Goal: Task Accomplishment & Management: Manage account settings

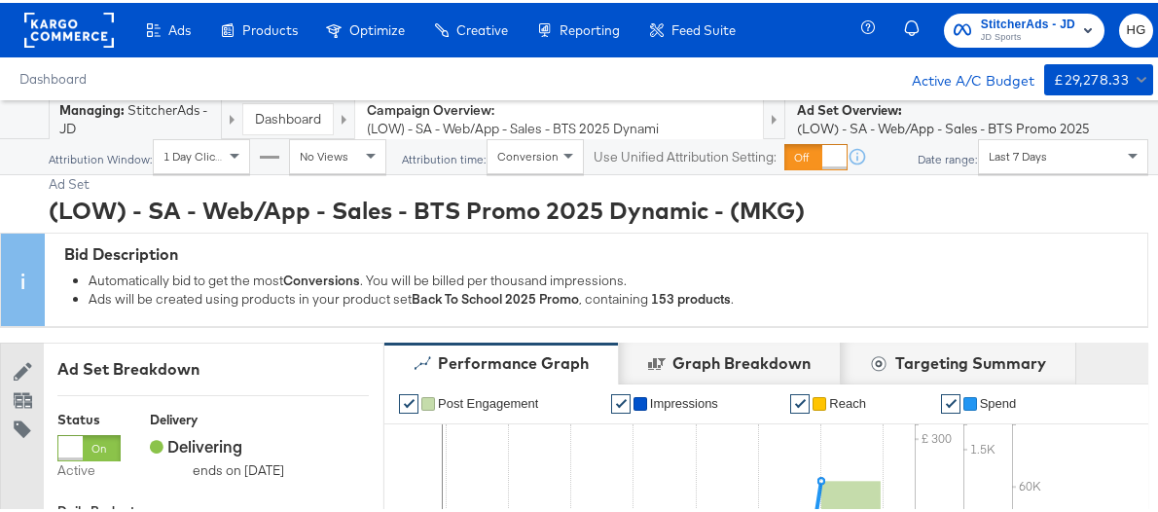
click at [1029, 28] on span "JD Sports" at bounding box center [1028, 35] width 94 height 16
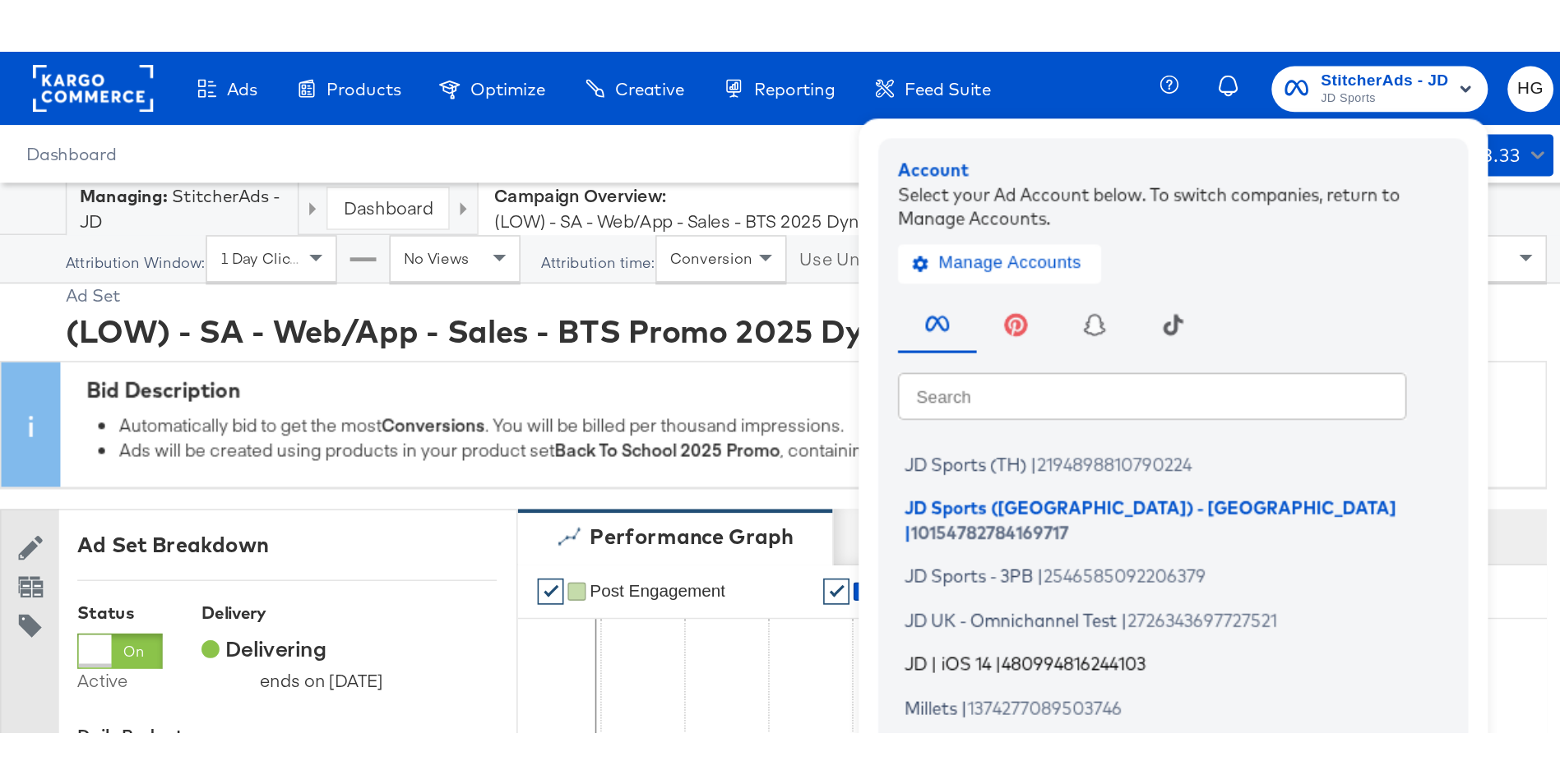
scroll to position [411, 0]
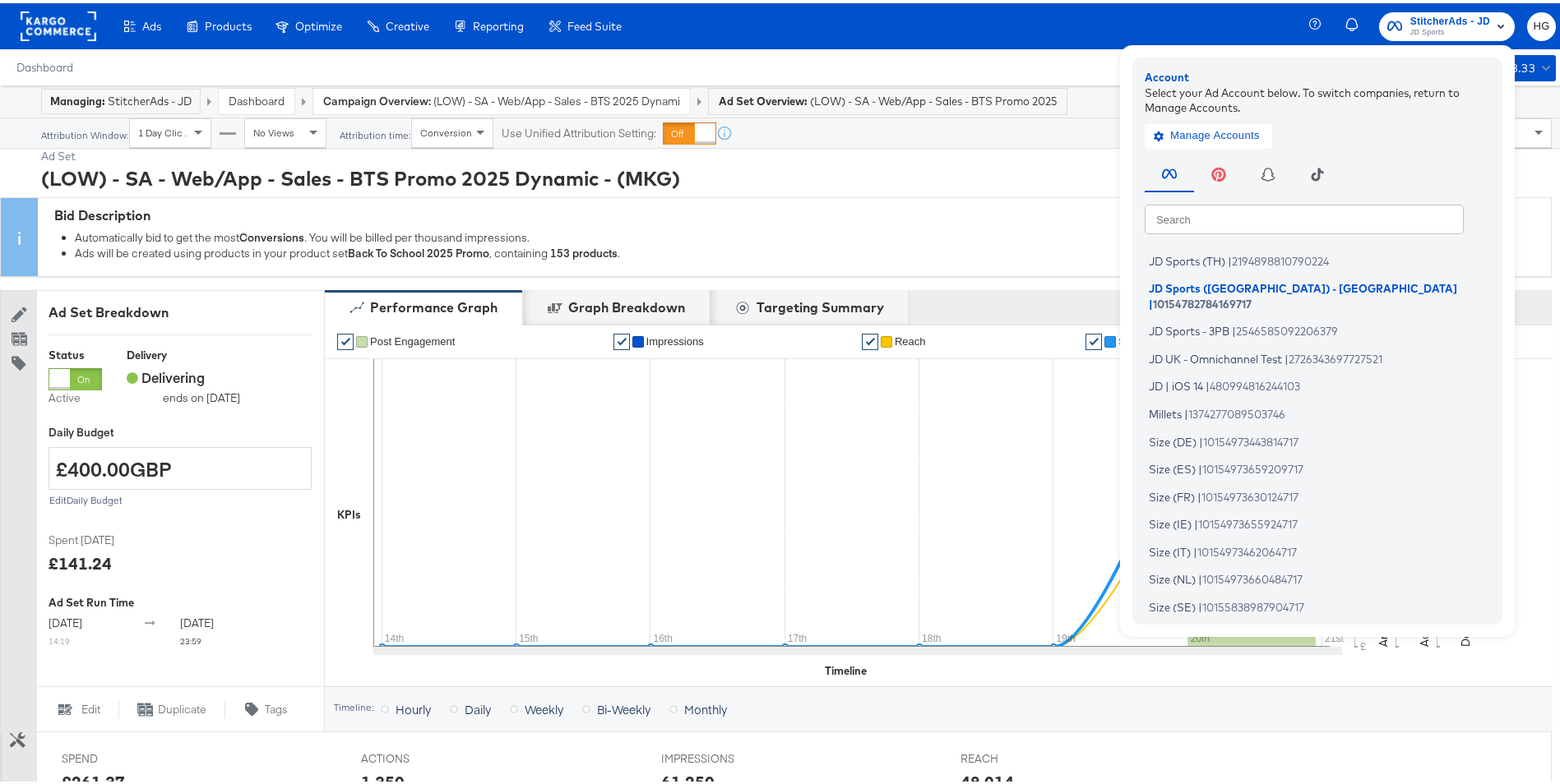
click at [260, 97] on link "Dashboard" at bounding box center [257, 98] width 56 height 15
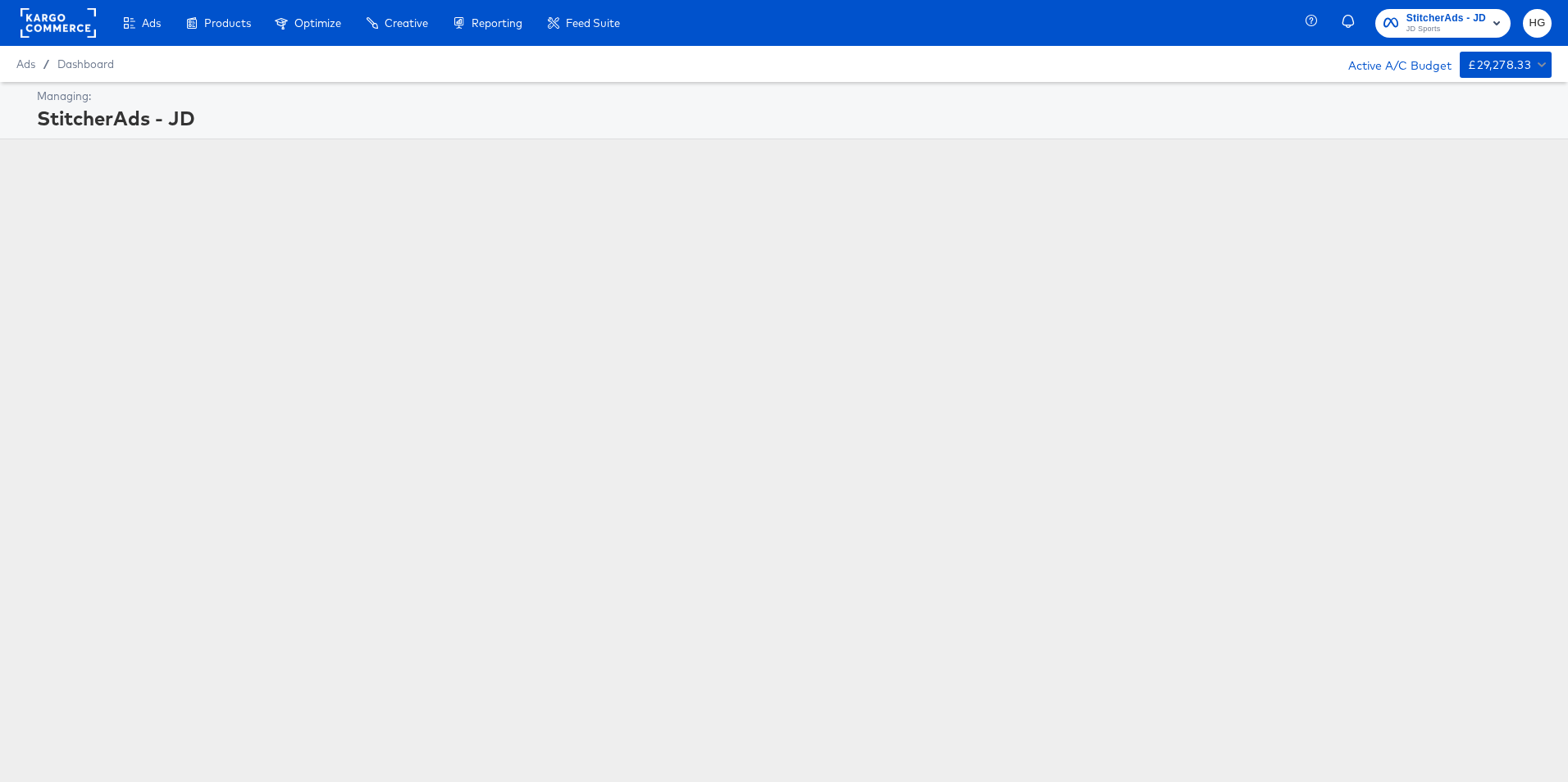
click at [136, 97] on div "Managing:" at bounding box center [792, 96] width 1511 height 15
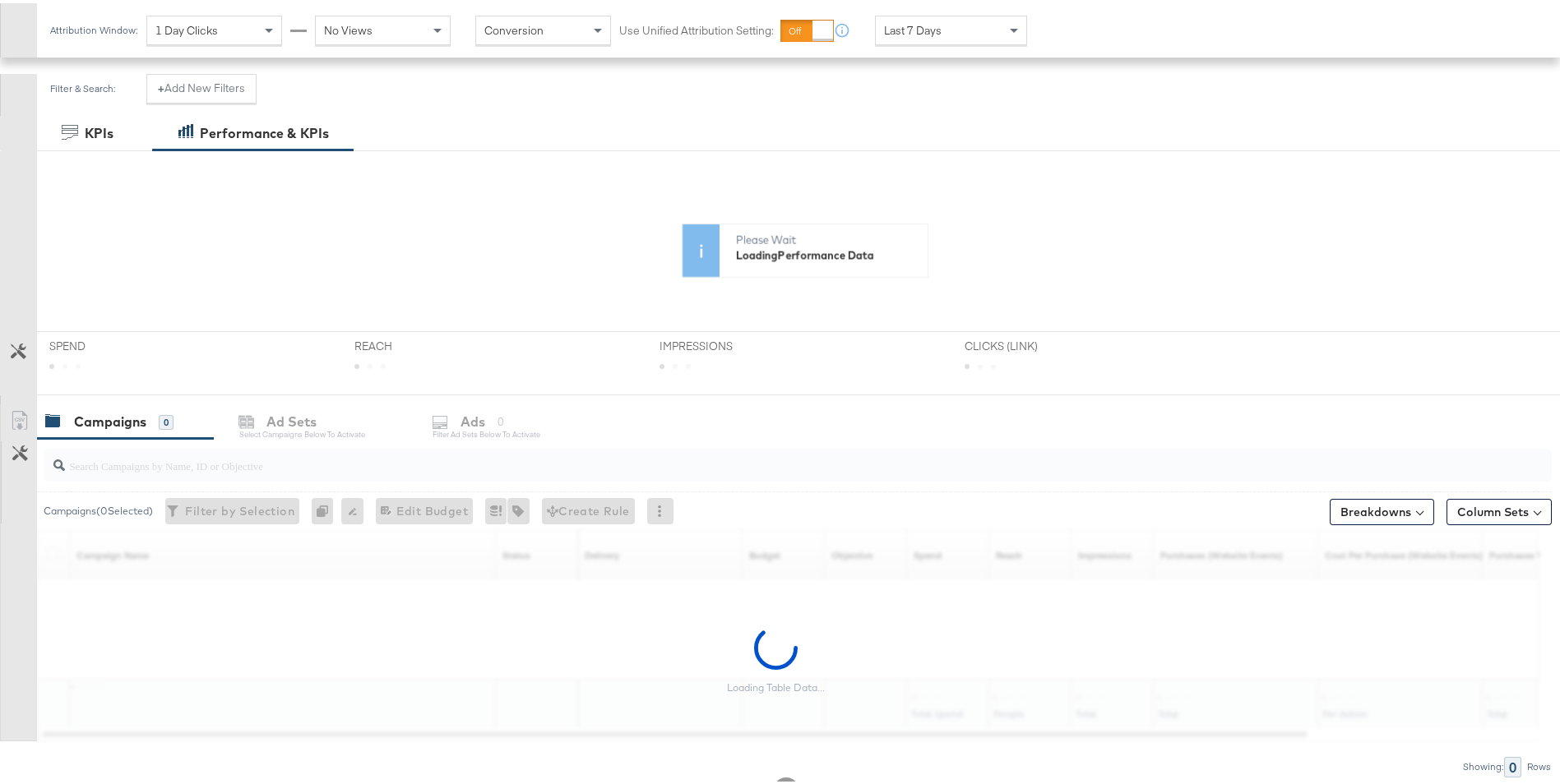
scroll to position [273, 0]
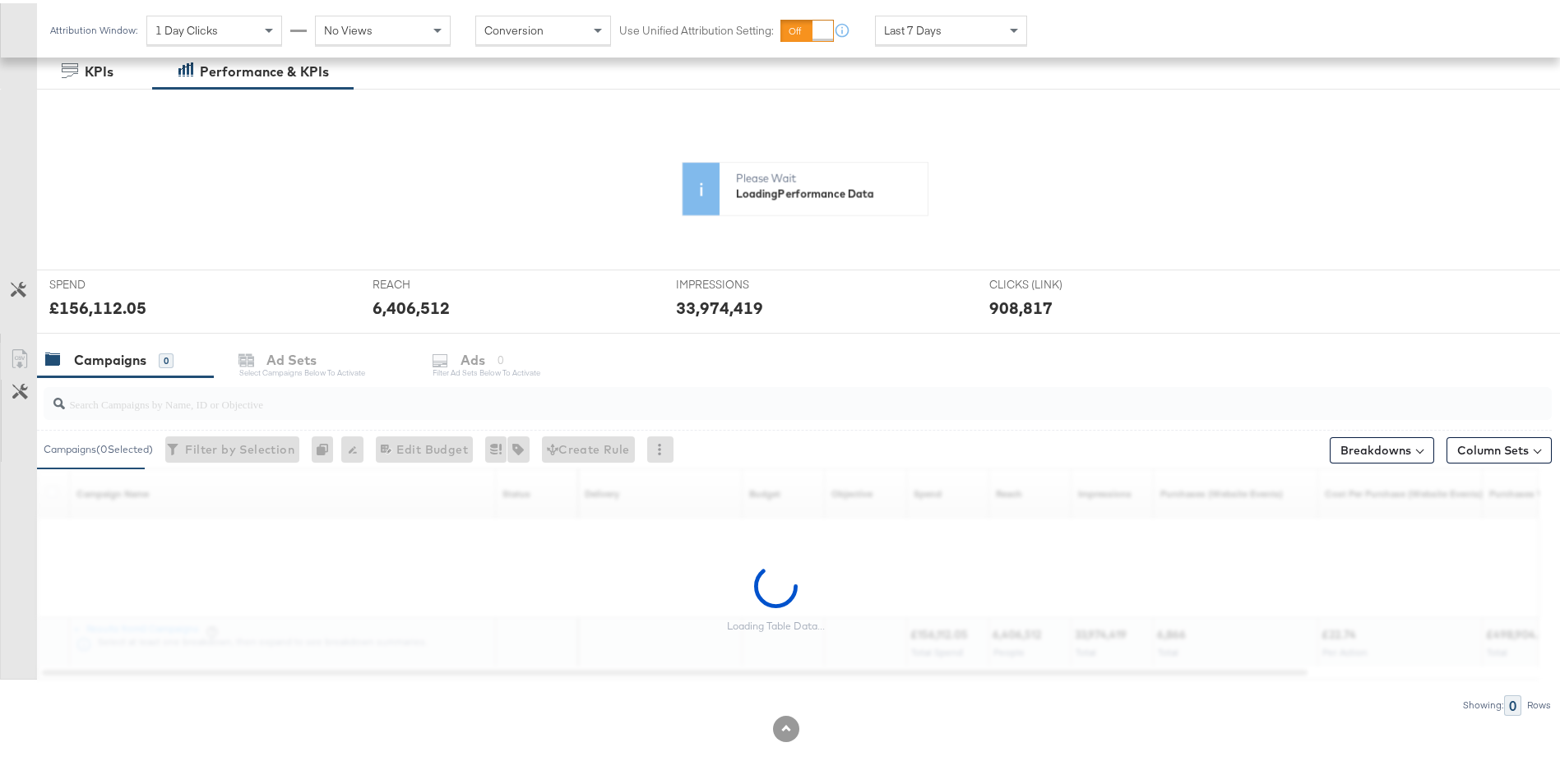
click at [199, 407] on input "search" at bounding box center [739, 395] width 1349 height 32
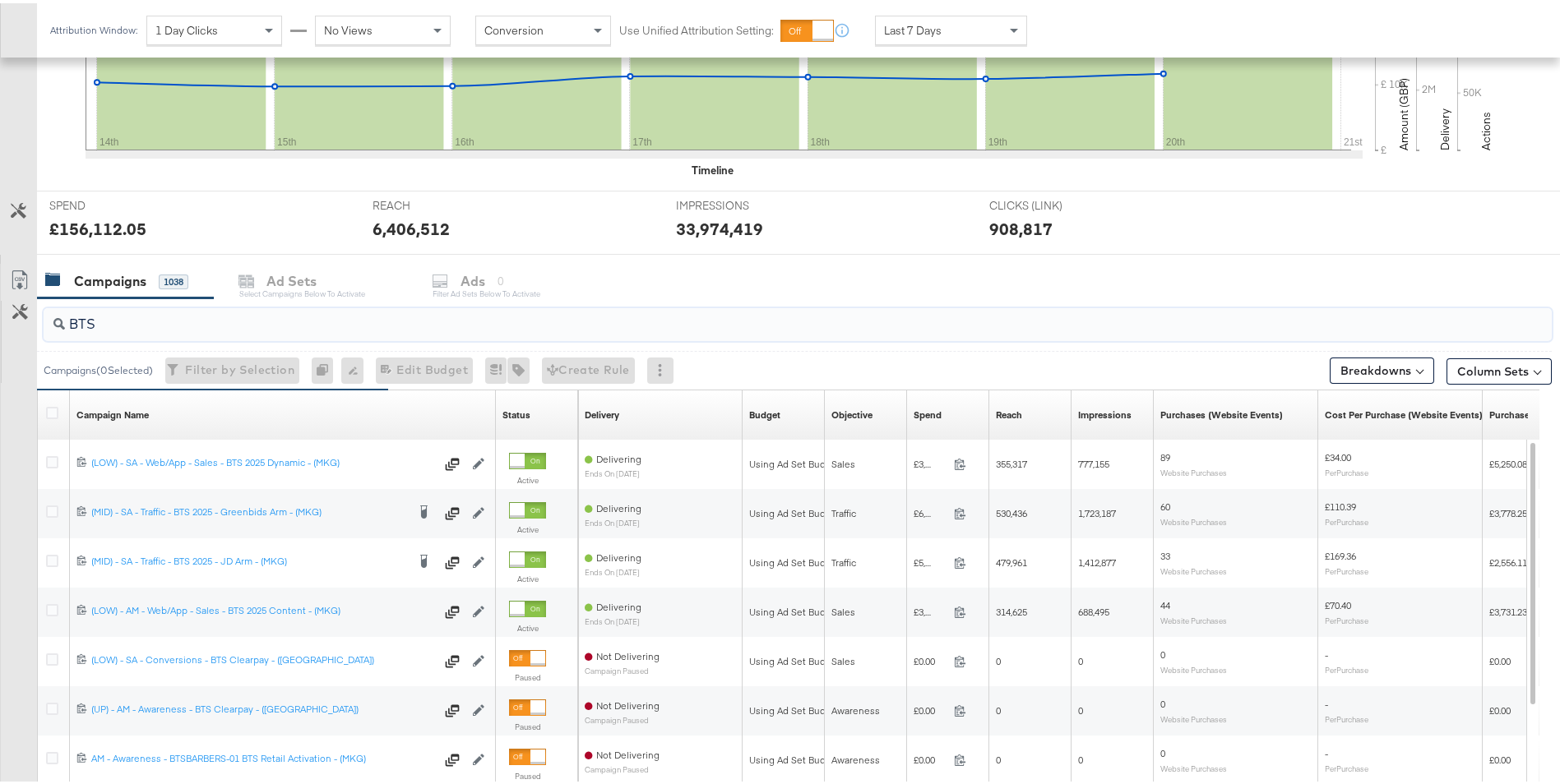
scroll to position [520, 0]
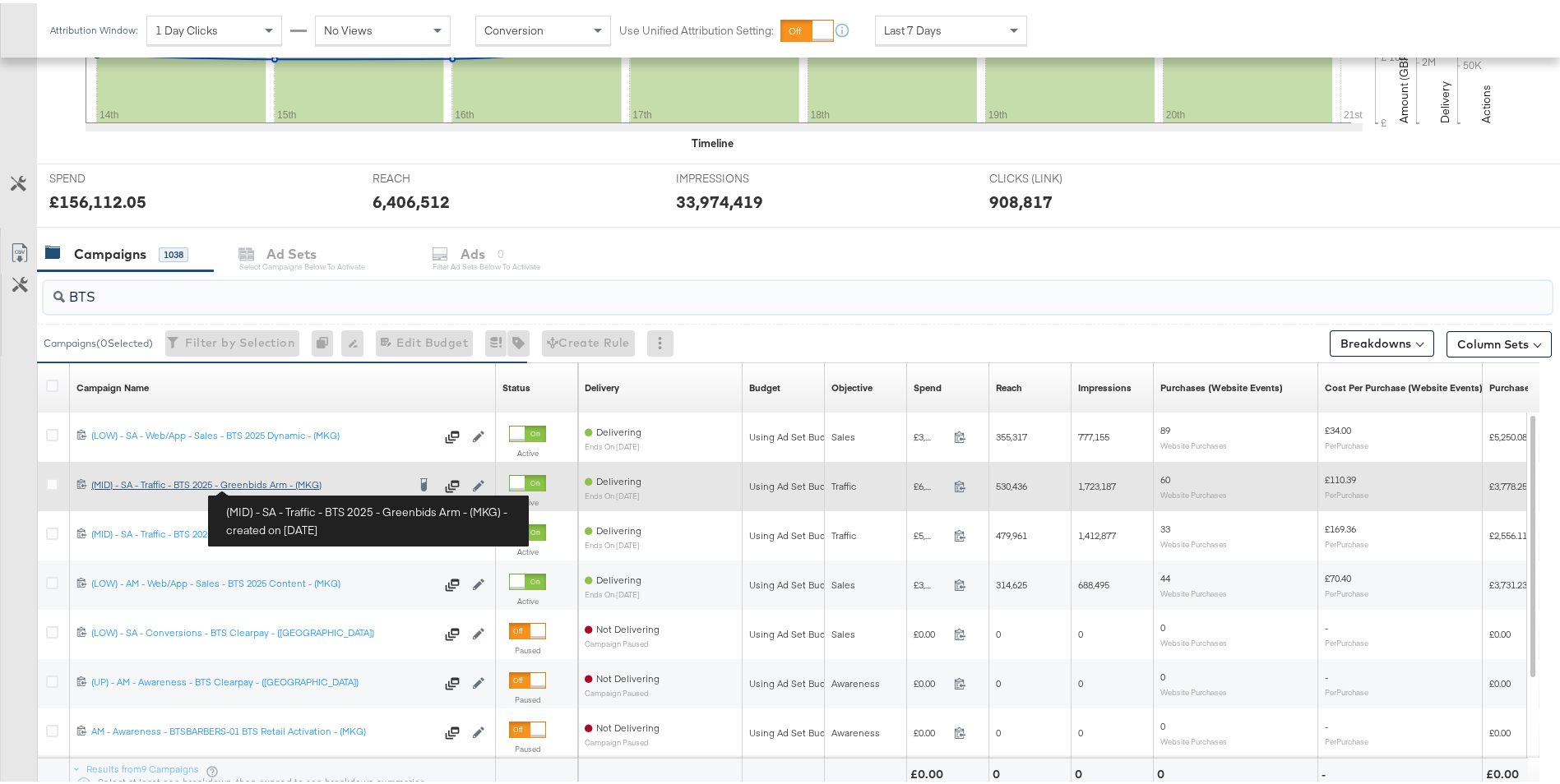
type input "BTS"
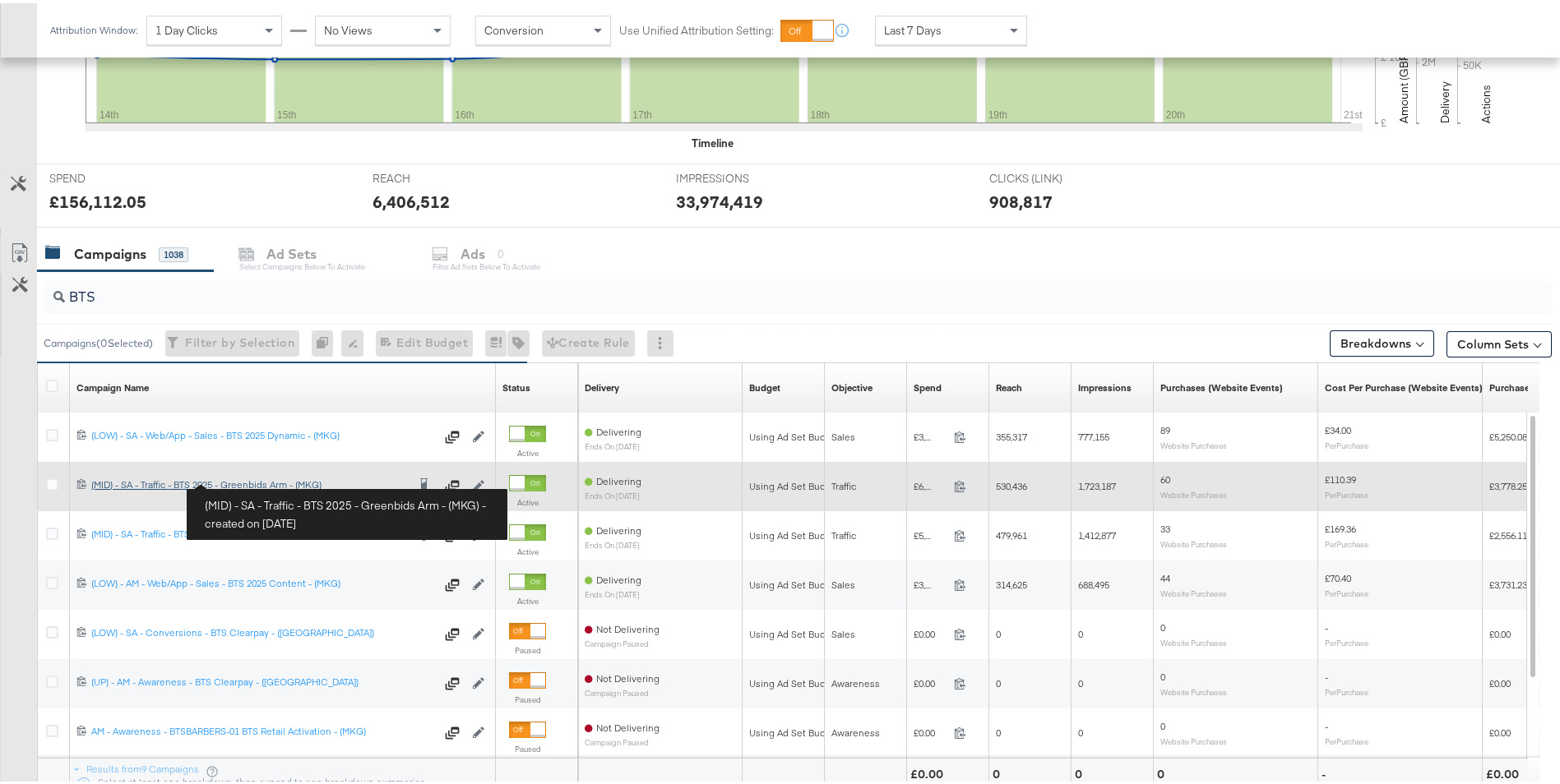
click at [270, 433] on div "(MID) - SA - Traffic - BTS 2025 - Greenbids Arm - (MKG) (MID) - SA - Traffic - …" at bounding box center [248, 482] width 315 height 14
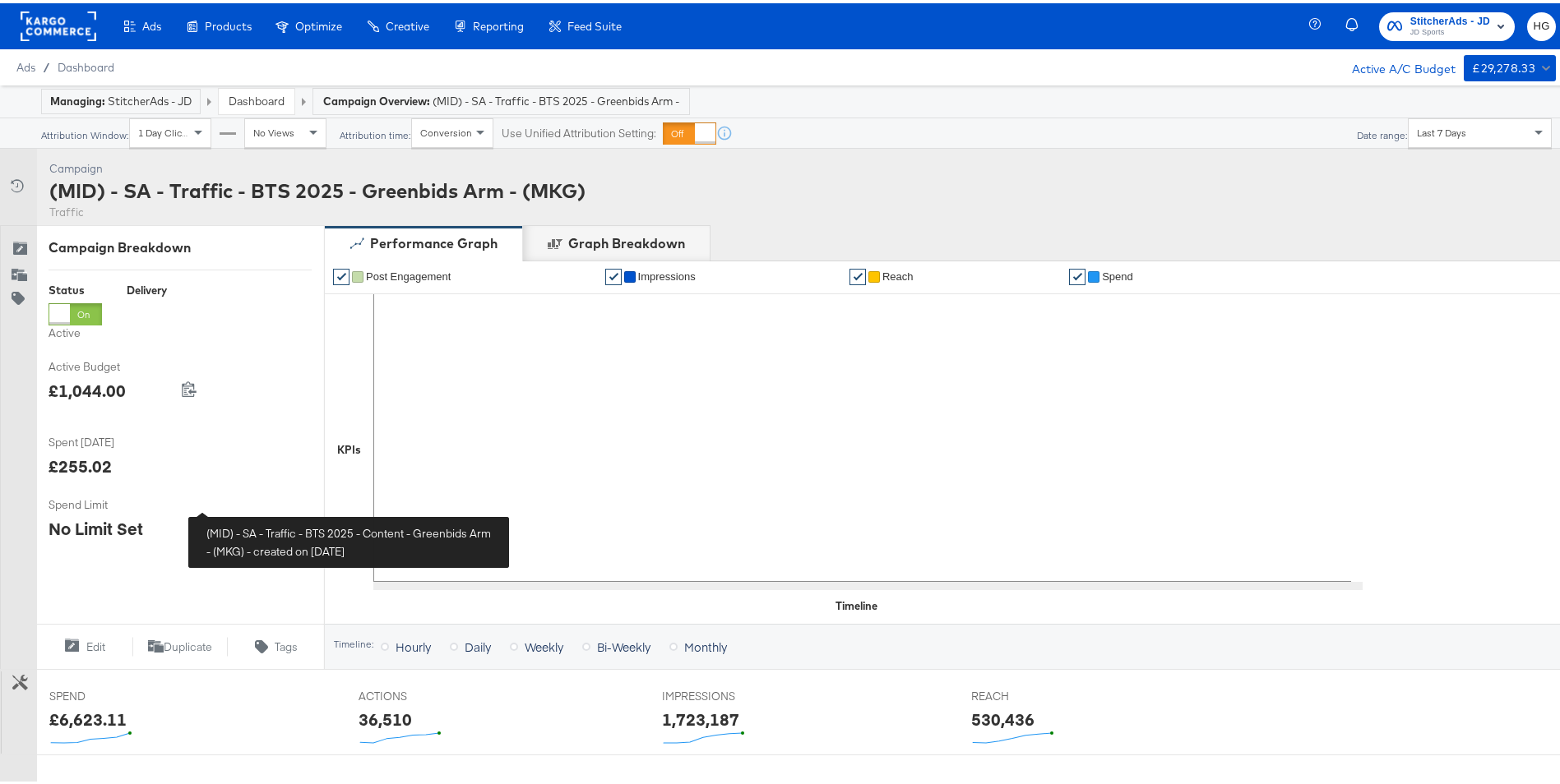
scroll to position [507, 0]
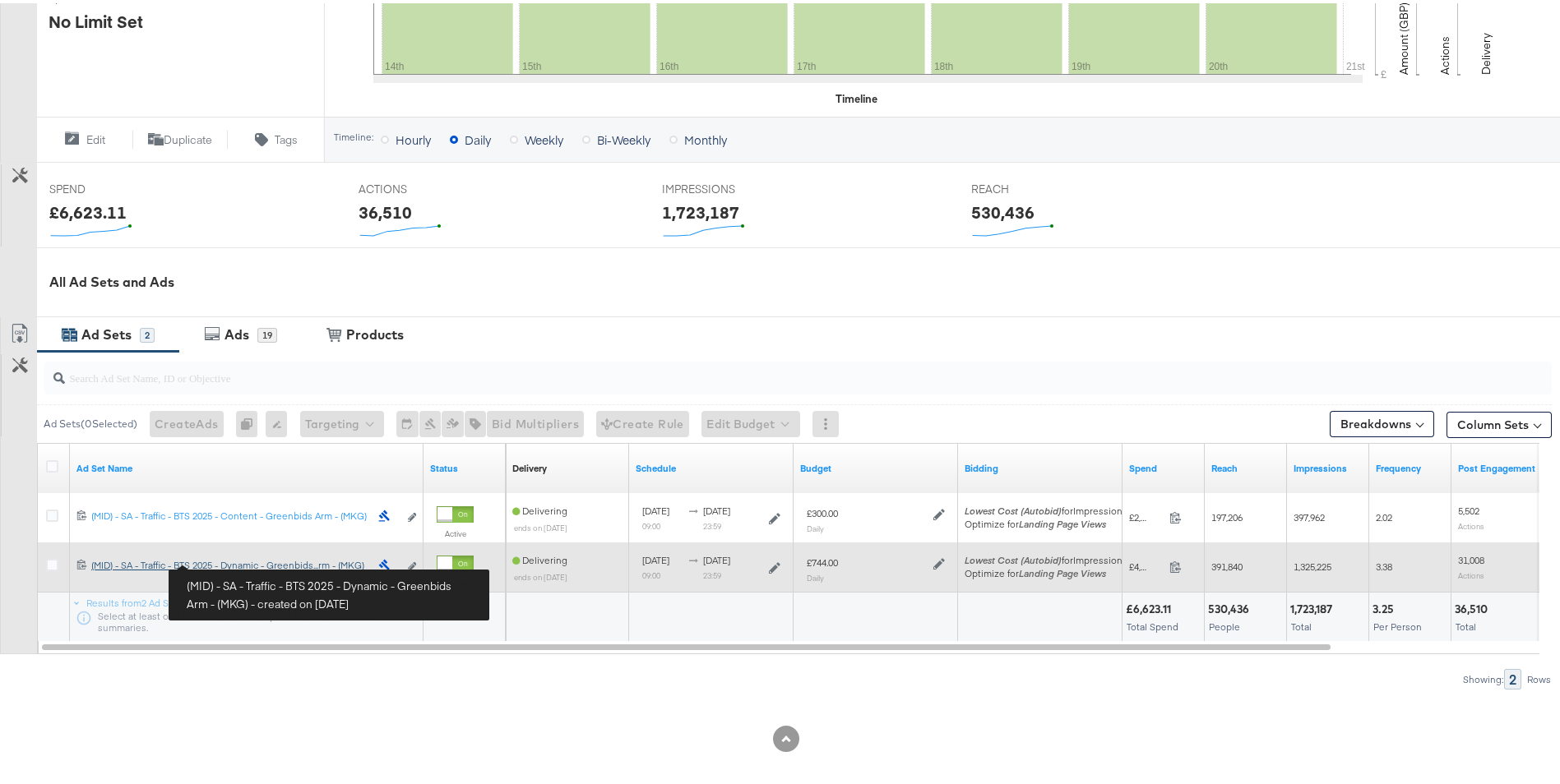
click at [259, 433] on div "(MID) - SA - Traffic - BTS 2025 - Dynamic - Greenbids Arm - (MKG) (MID) - SA - …" at bounding box center [230, 563] width 278 height 14
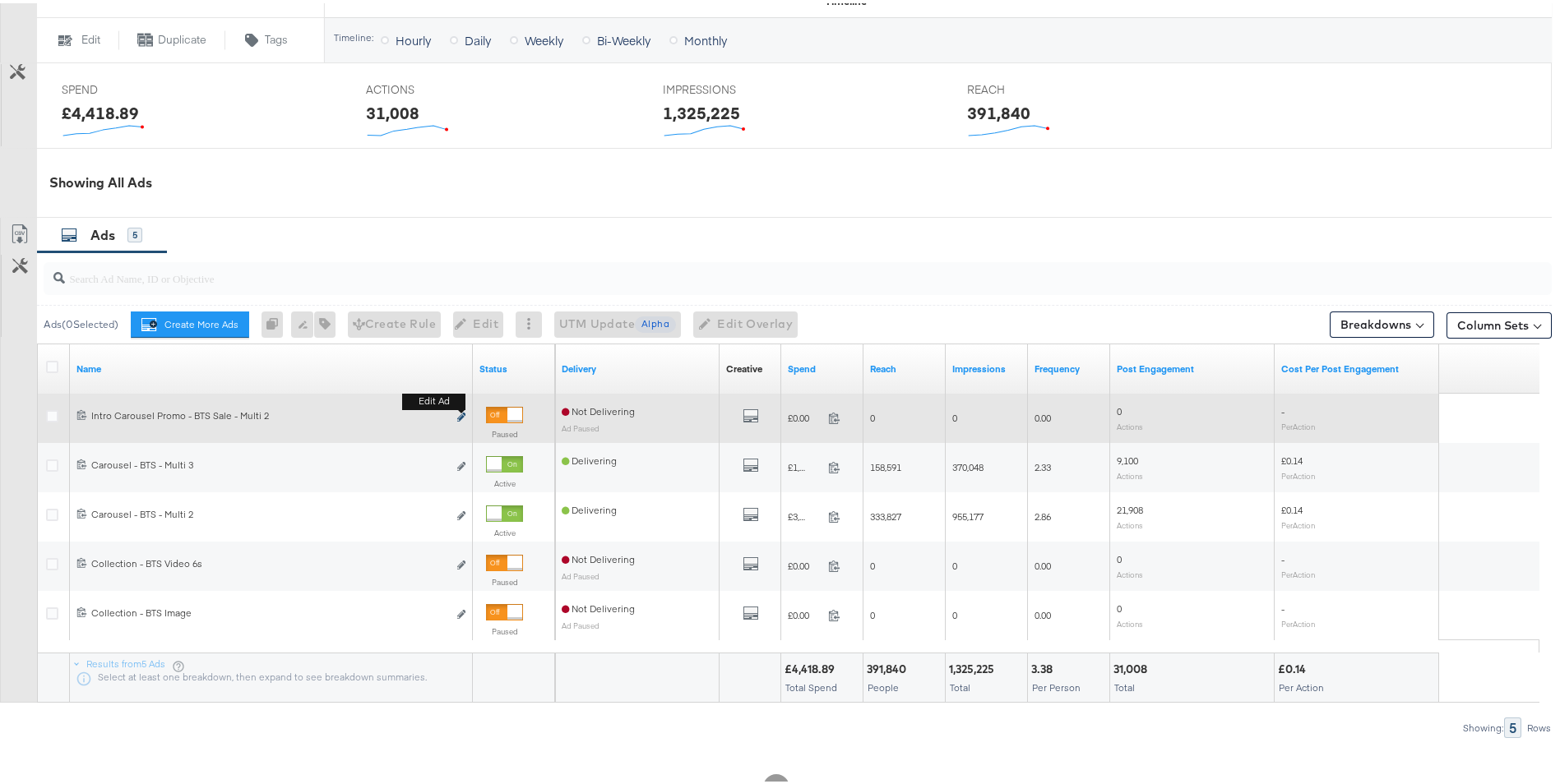
scroll to position [658, 0]
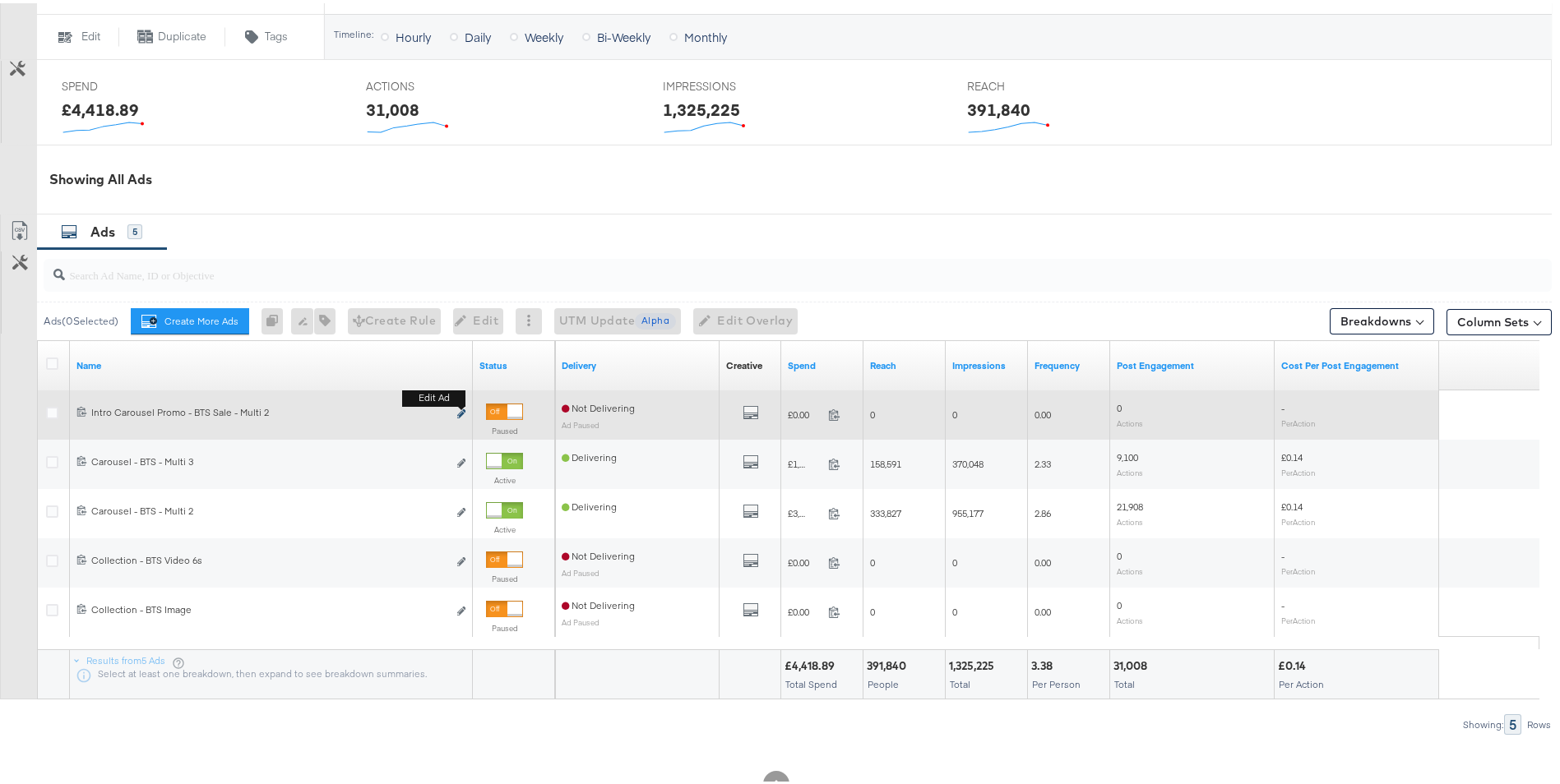
click at [462, 413] on icon "link" at bounding box center [461, 411] width 8 height 9
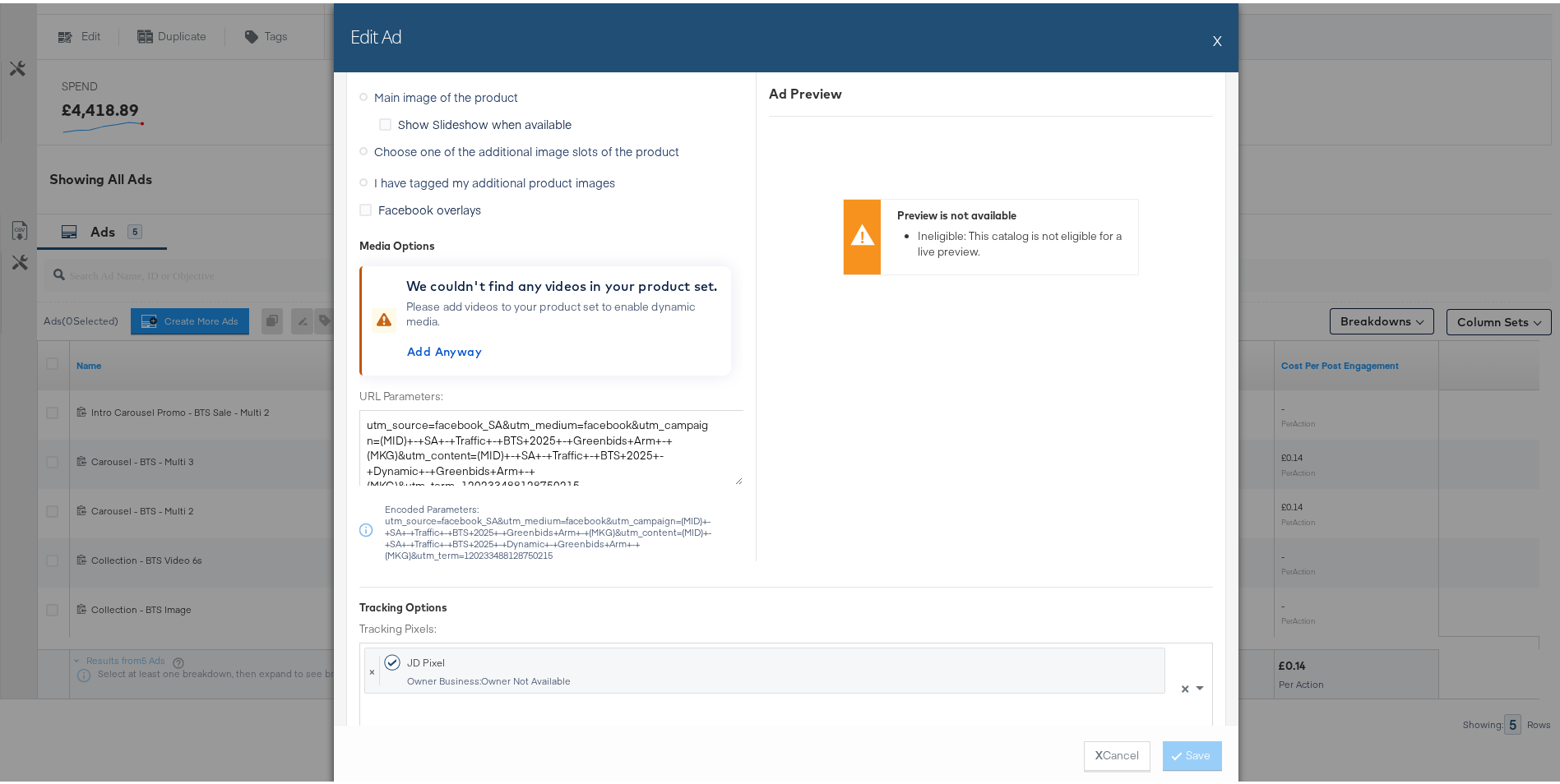
scroll to position [1727, 0]
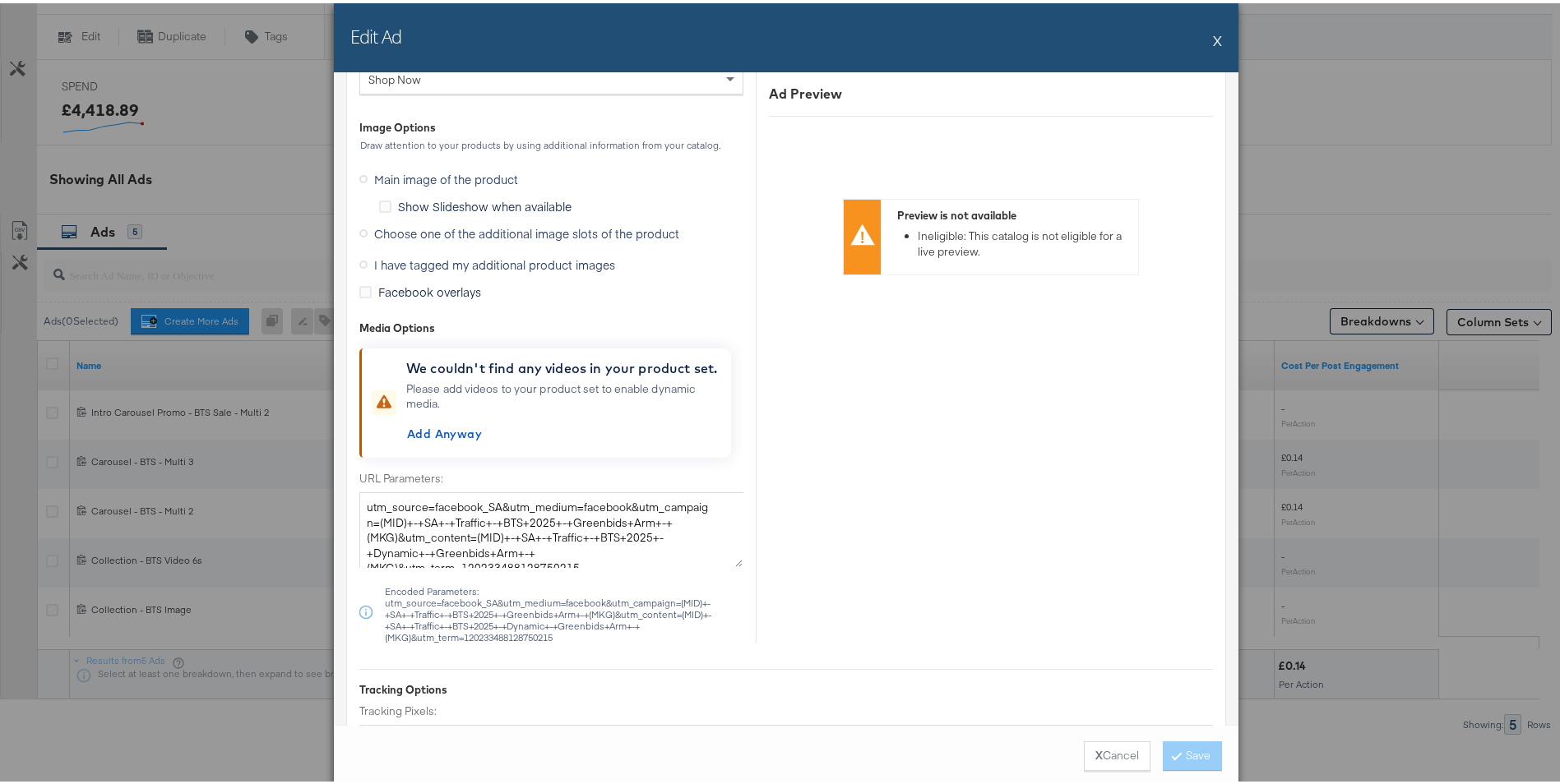
click at [361, 262] on icon at bounding box center [363, 262] width 8 height 8
click at [0, 0] on input "I have tagged my additional product images" at bounding box center [0, 0] width 0 height 0
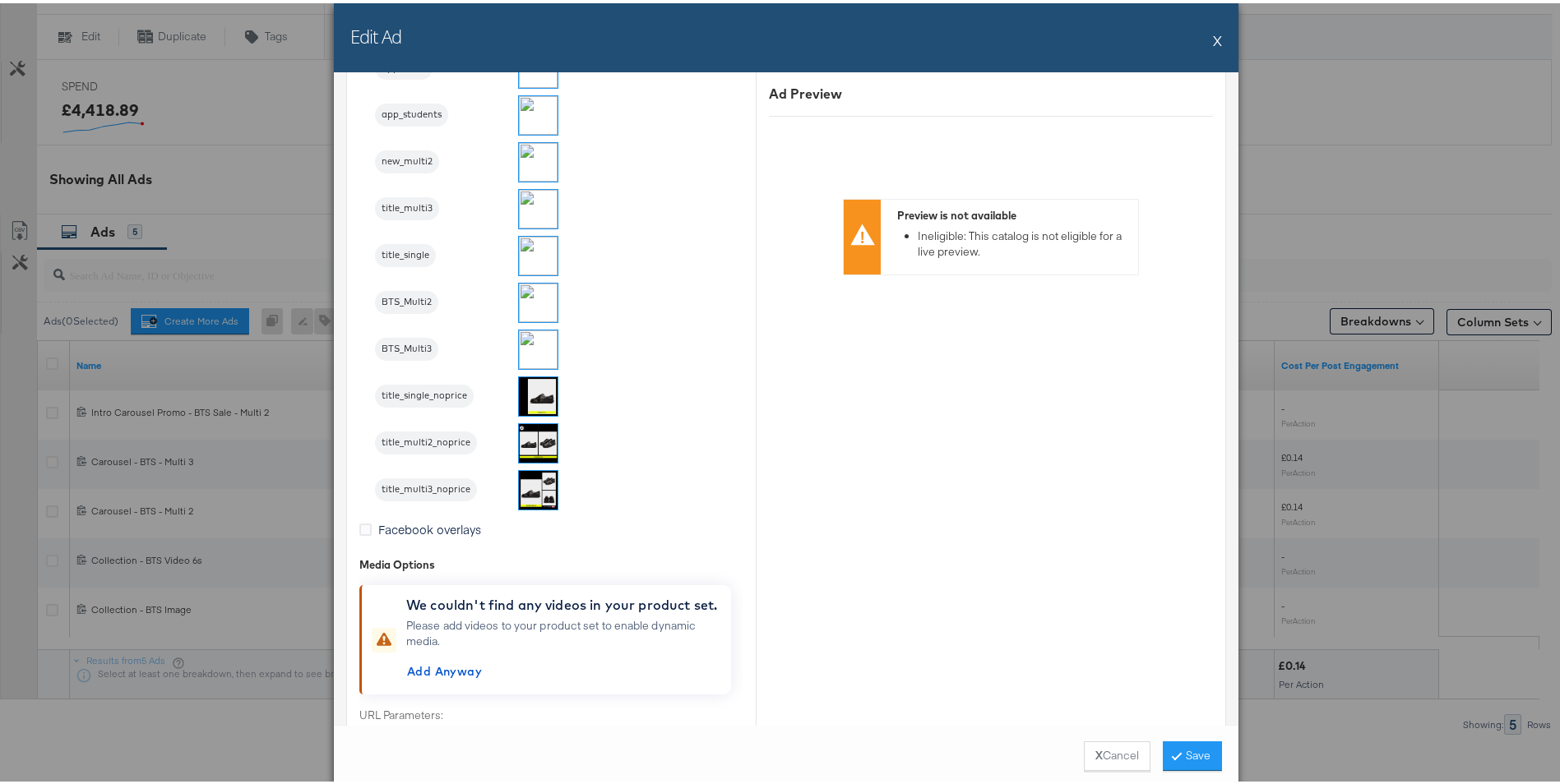
scroll to position [2384, 0]
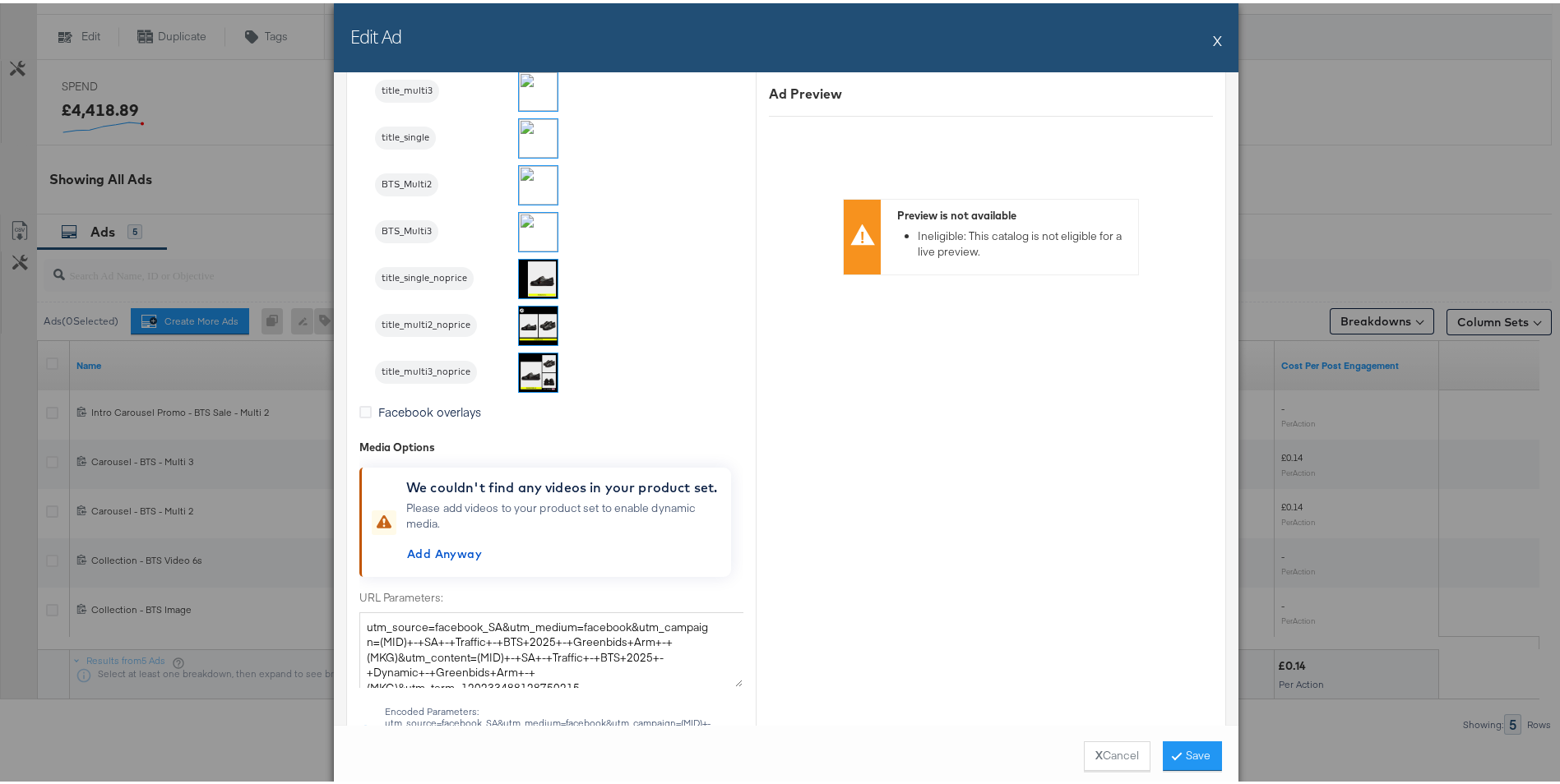
click at [526, 182] on img at bounding box center [538, 182] width 39 height 39
click at [992, 433] on button "Save" at bounding box center [1192, 753] width 59 height 30
